Goal: Information Seeking & Learning: Learn about a topic

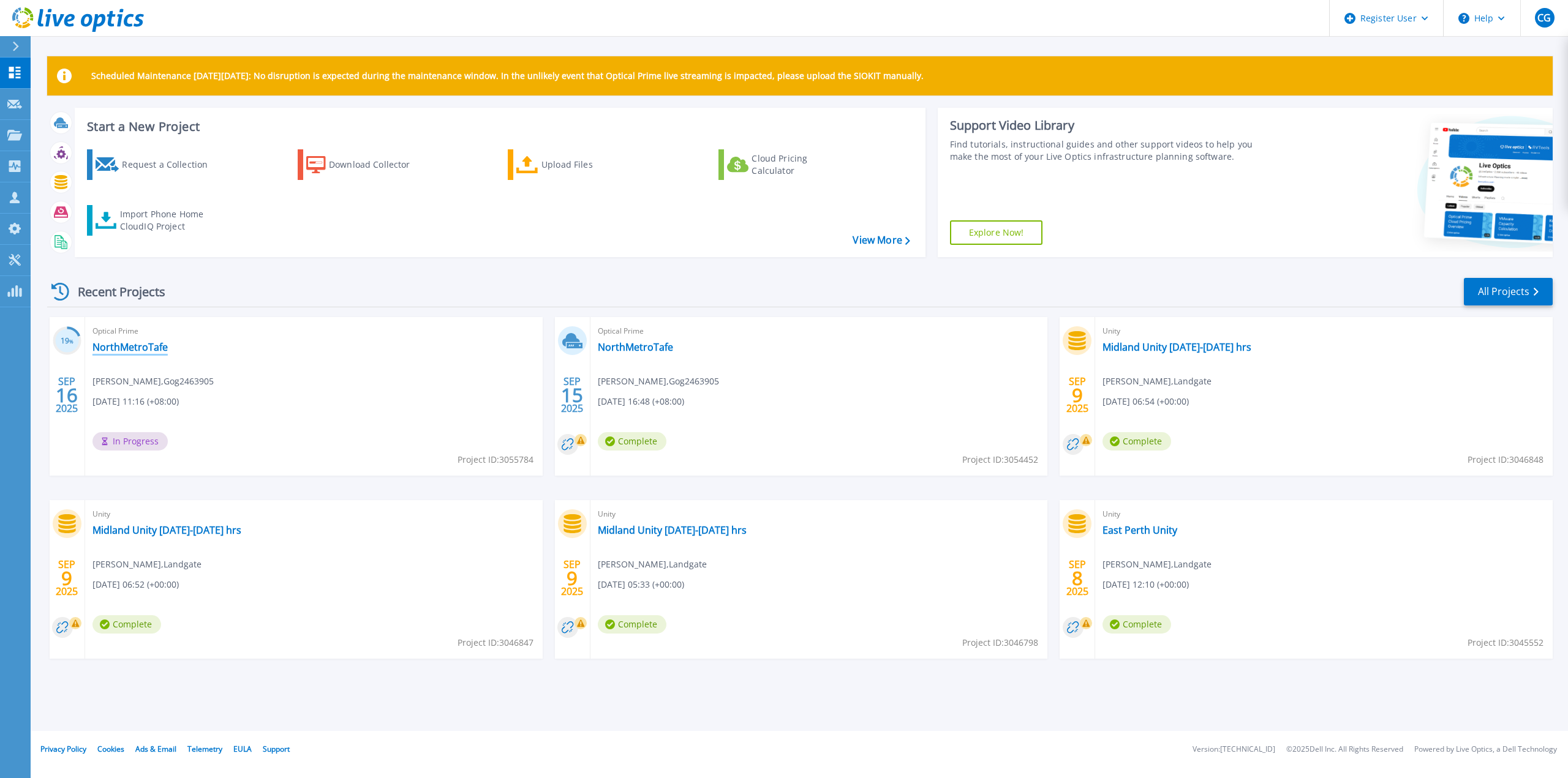
click at [153, 346] on link "NorthMetroTafe" at bounding box center [130, 347] width 75 height 13
click at [643, 346] on link "NorthMetroTafe" at bounding box center [635, 347] width 75 height 13
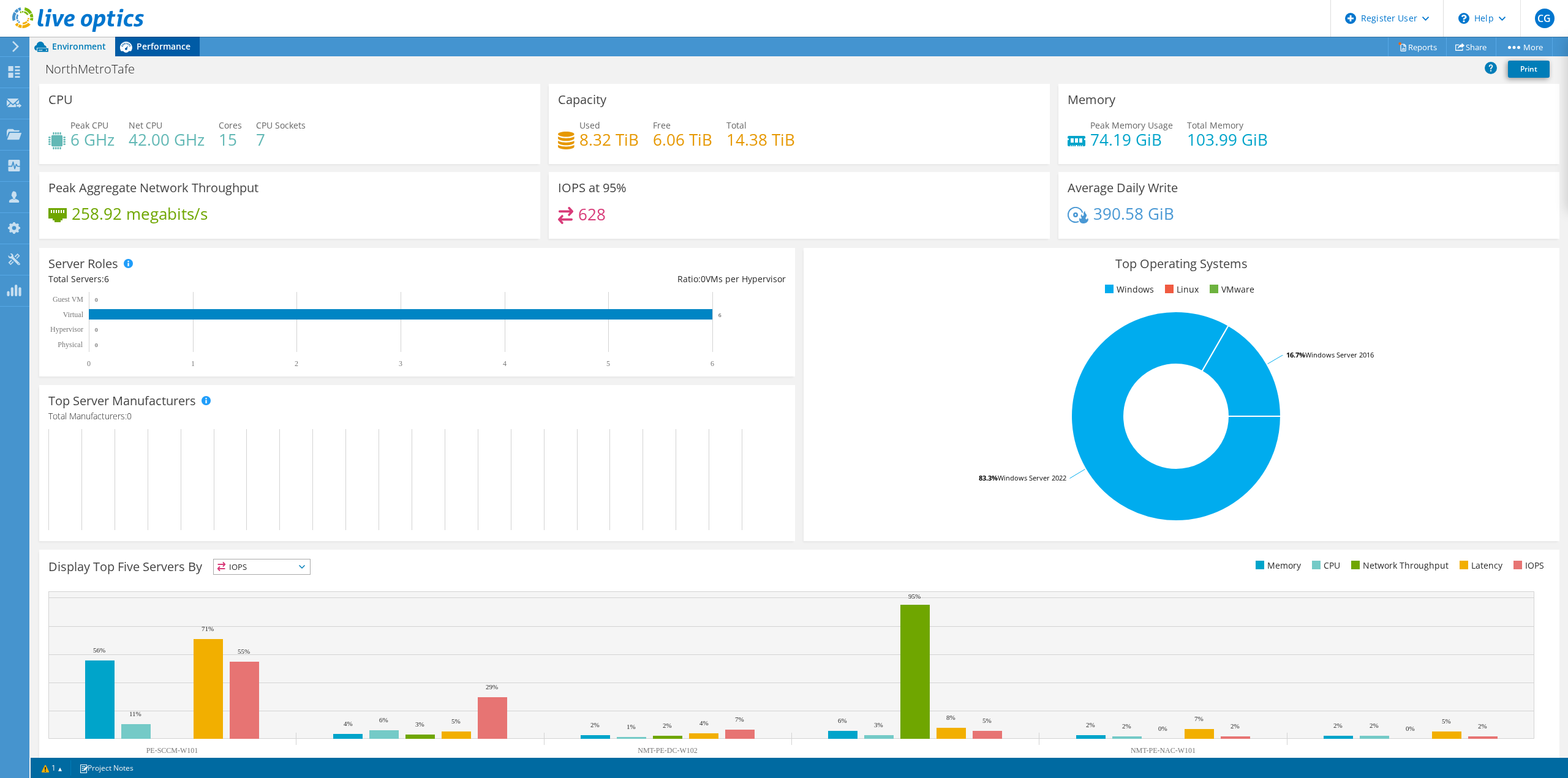
click at [163, 44] on span "Performance" at bounding box center [164, 46] width 54 height 12
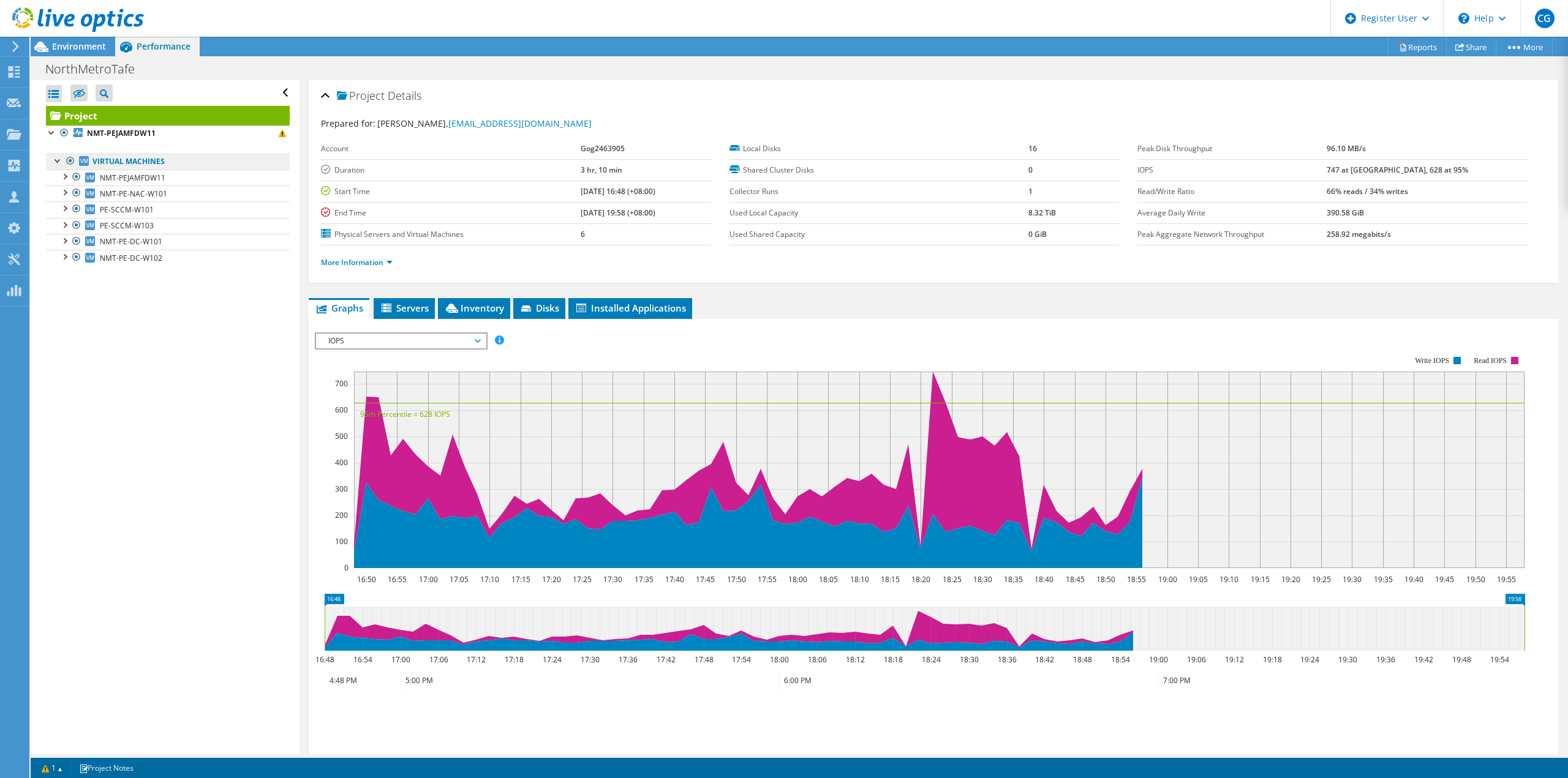
click at [119, 159] on link "Virtual Machines" at bounding box center [167, 161] width 244 height 16
click at [66, 174] on div at bounding box center [64, 175] width 13 height 13
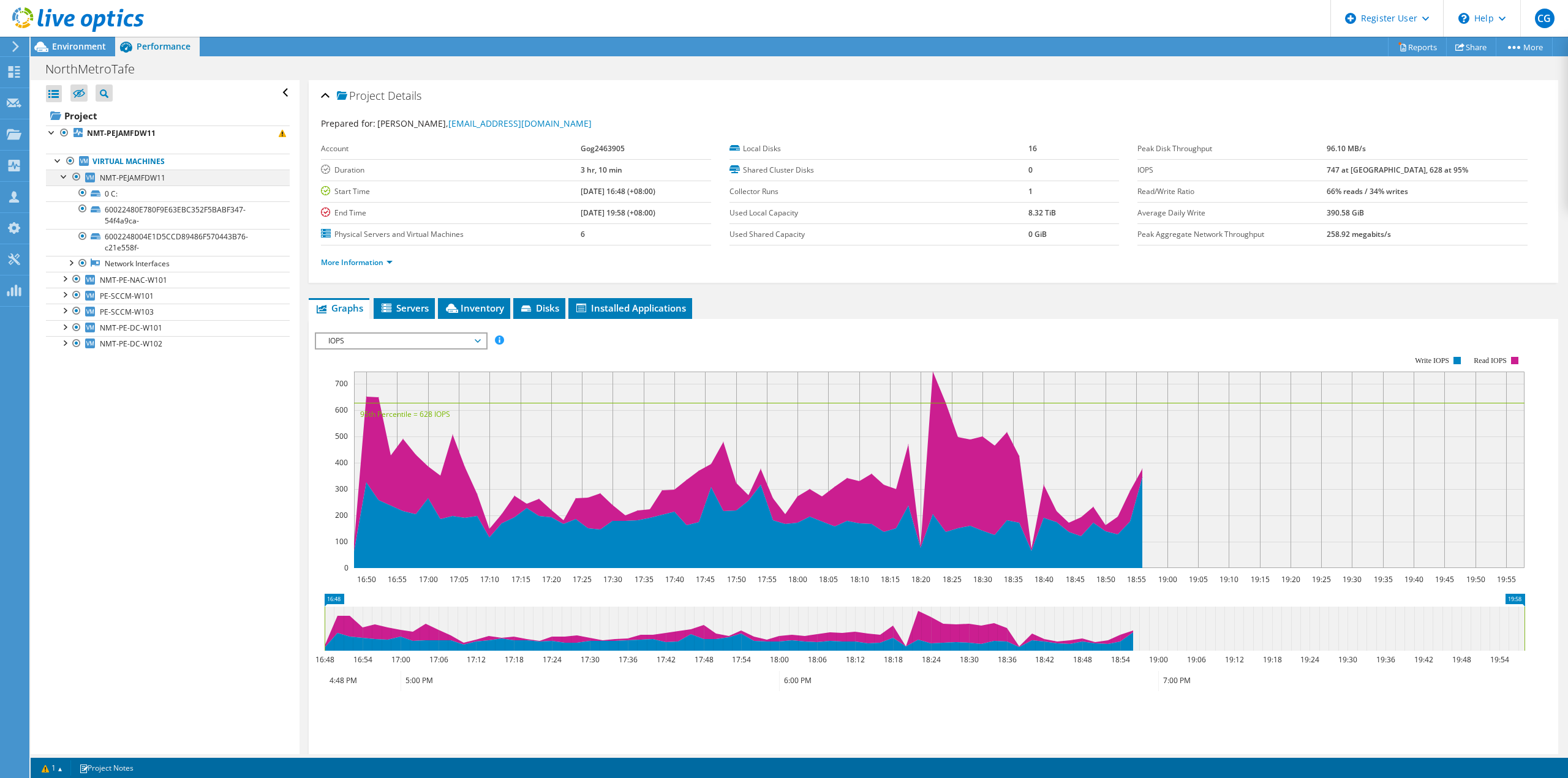
click at [59, 174] on div at bounding box center [64, 175] width 13 height 13
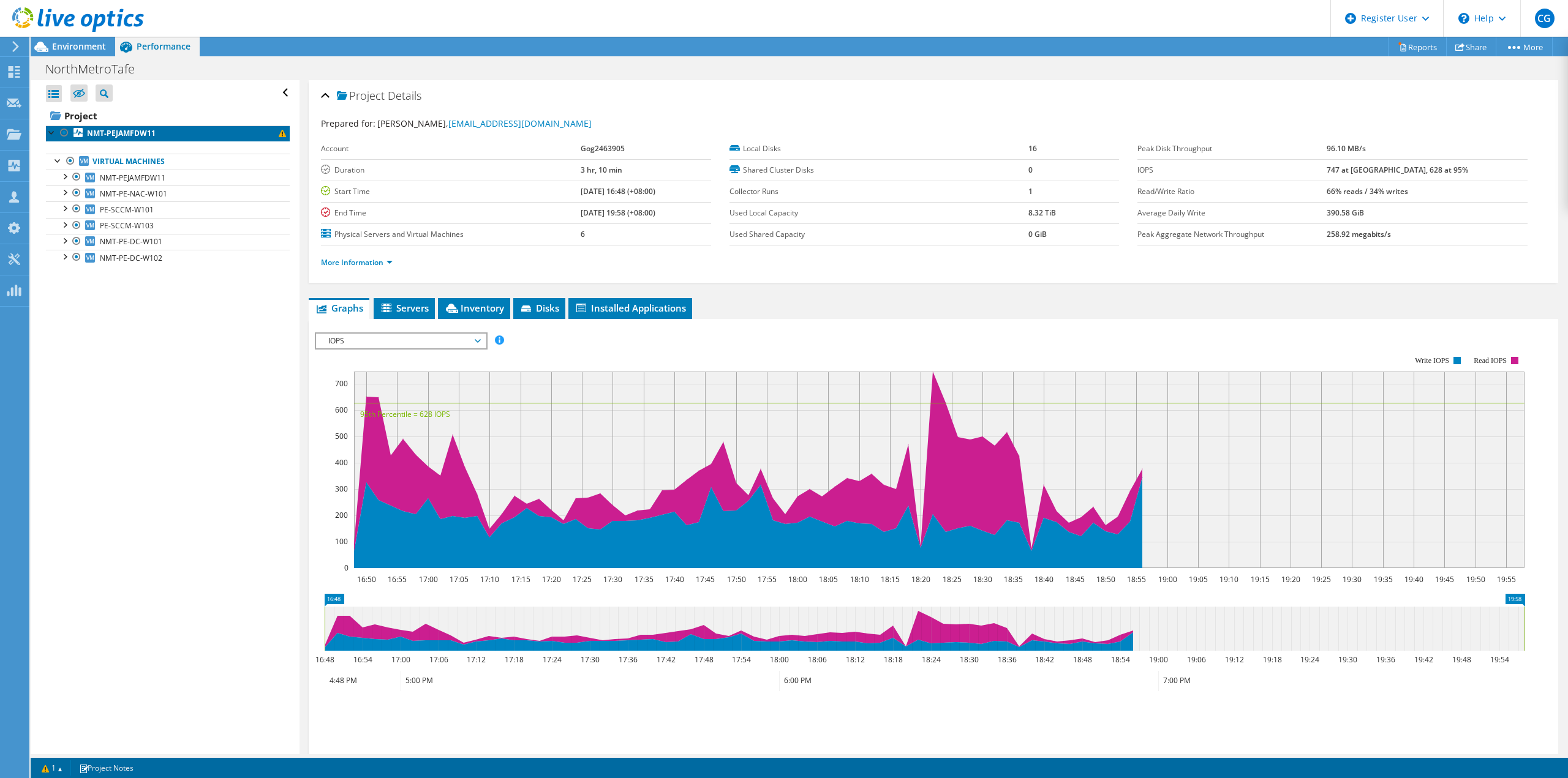
click at [110, 134] on b "NMT-PEJAMFDW11" at bounding box center [121, 133] width 68 height 10
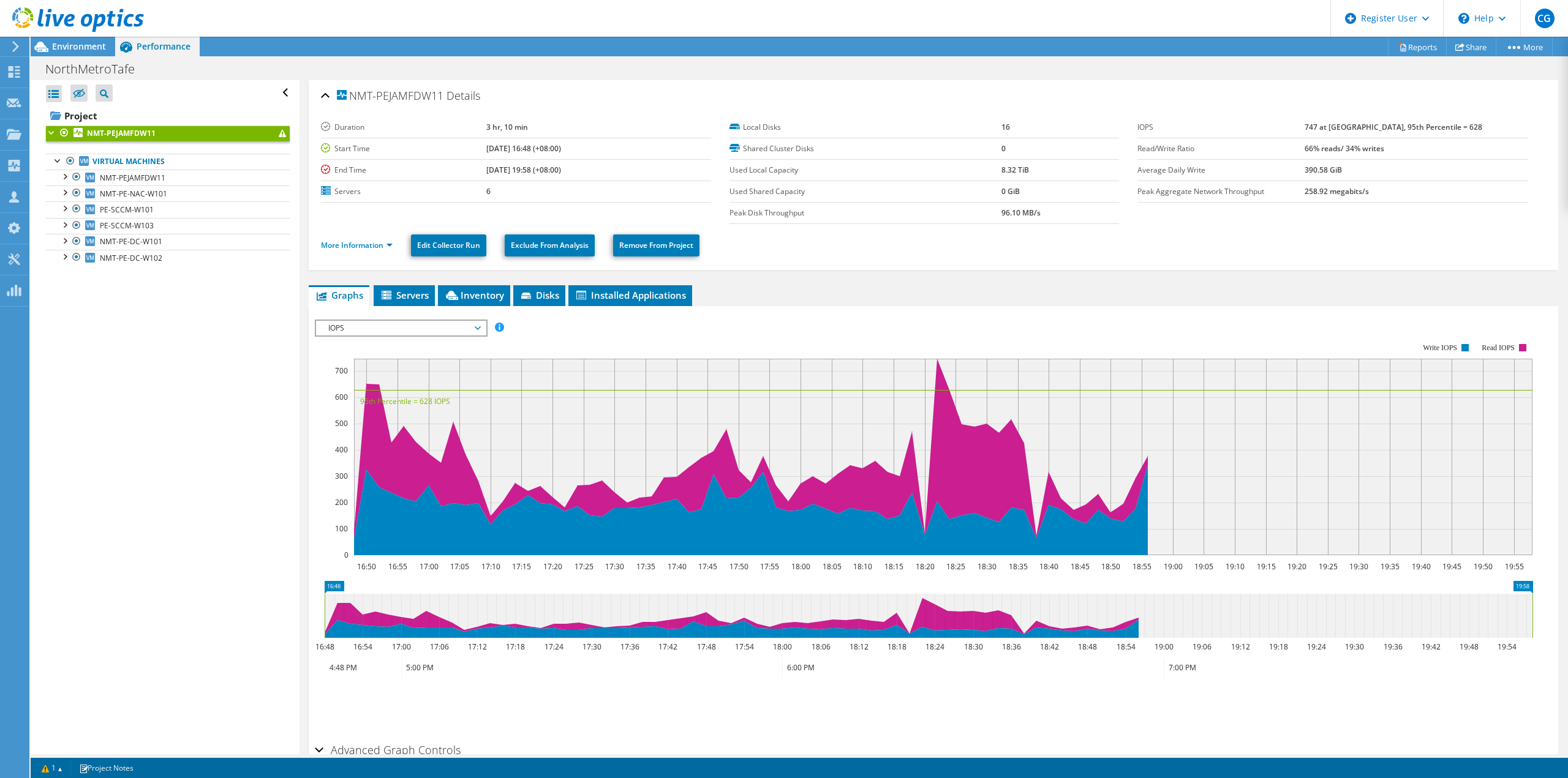
click at [82, 36] on div at bounding box center [72, 20] width 144 height 41
click at [78, 52] on span "Environment" at bounding box center [79, 46] width 54 height 12
